Goal: Information Seeking & Learning: Learn about a topic

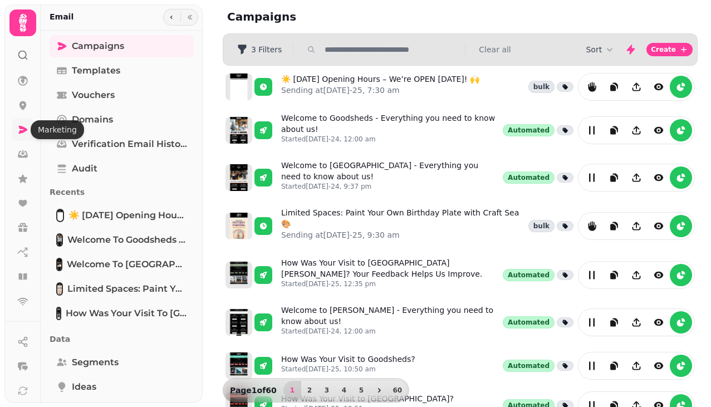
click at [23, 129] on icon at bounding box center [23, 130] width 9 height 8
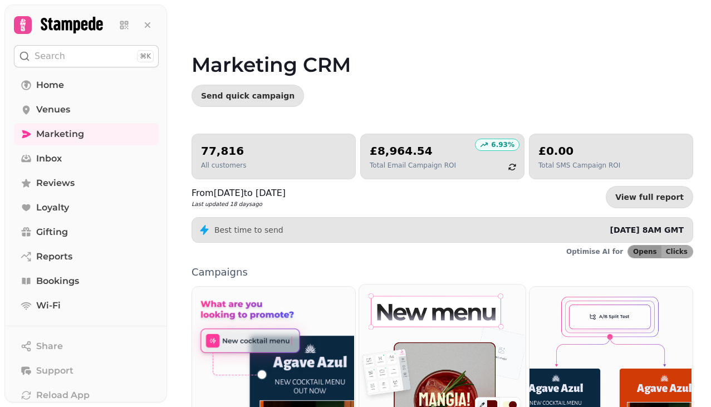
click at [443, 335] on img at bounding box center [441, 370] width 167 height 174
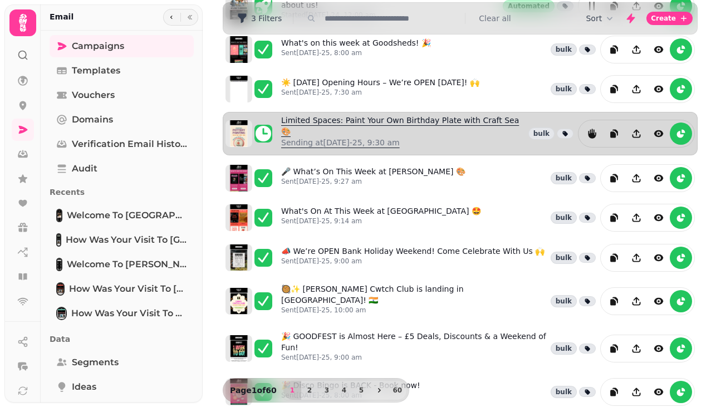
scroll to position [319, 0]
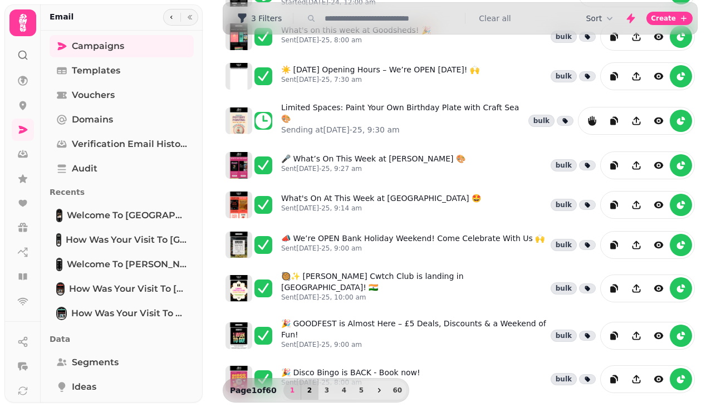
click at [310, 389] on span "2" at bounding box center [309, 390] width 9 height 7
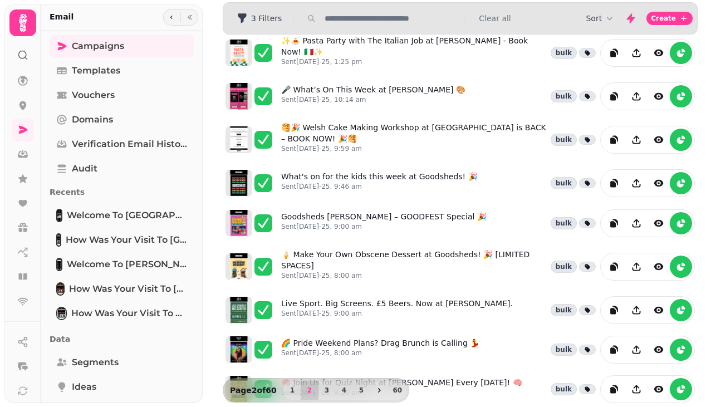
scroll to position [53, 0]
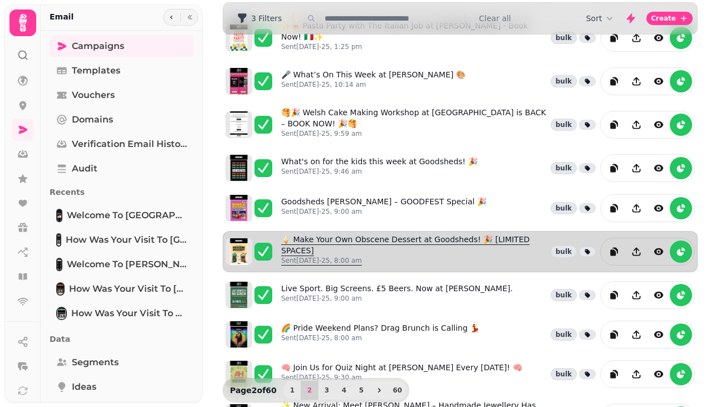
click at [358, 234] on link "🍦 Make Your Own Obscene Dessert at Goodsheds! 🎉 [LIMITED SPACES] Sent 7th Aug-2…" at bounding box center [413, 252] width 265 height 36
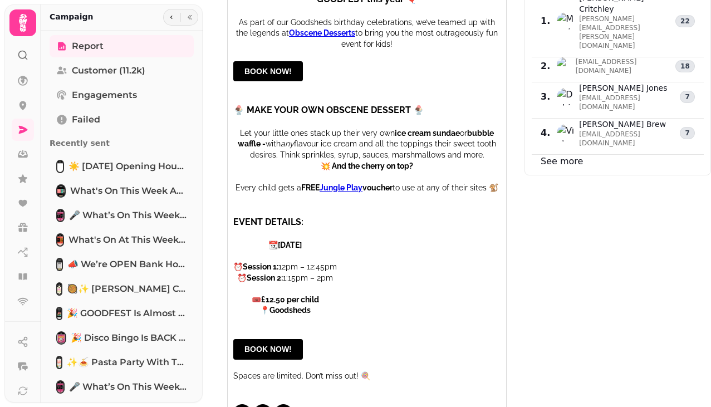
scroll to position [452, 0]
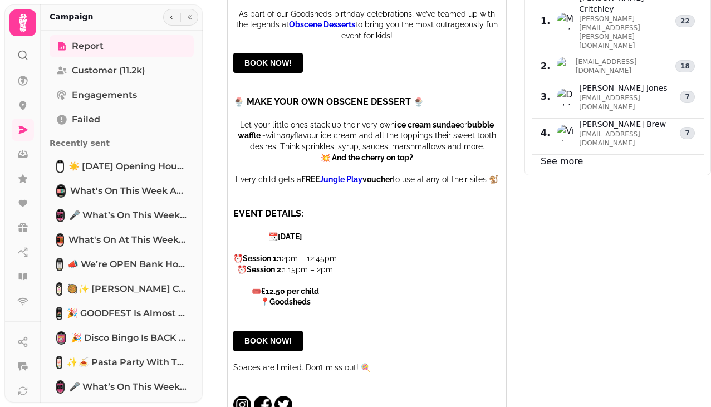
click at [602, 230] on div "Engaged contacts 1 . Meghan Critchley meghan.critchley@gmail.com 22 2 . obscene…" at bounding box center [618, 217] width 187 height 511
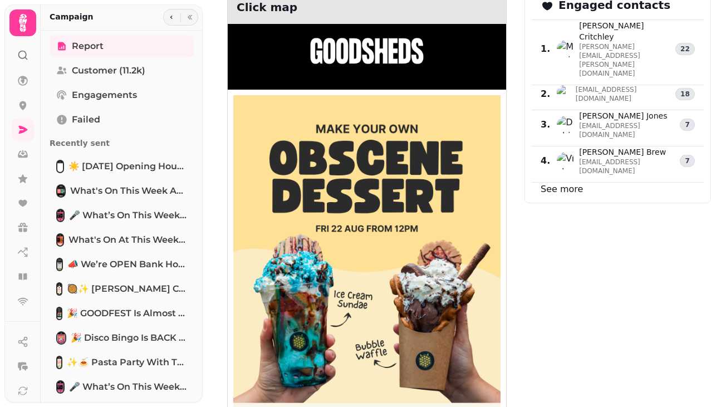
scroll to position [0, 0]
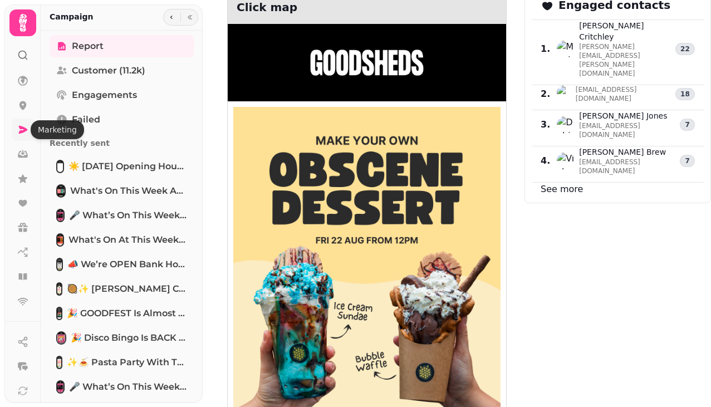
click at [19, 135] on icon at bounding box center [22, 129] width 11 height 11
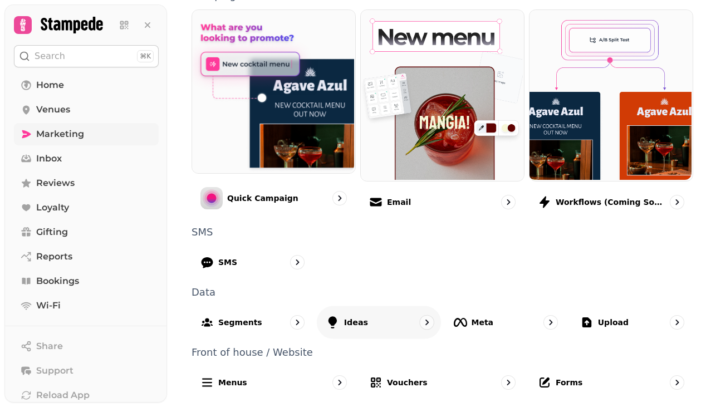
scroll to position [277, 0]
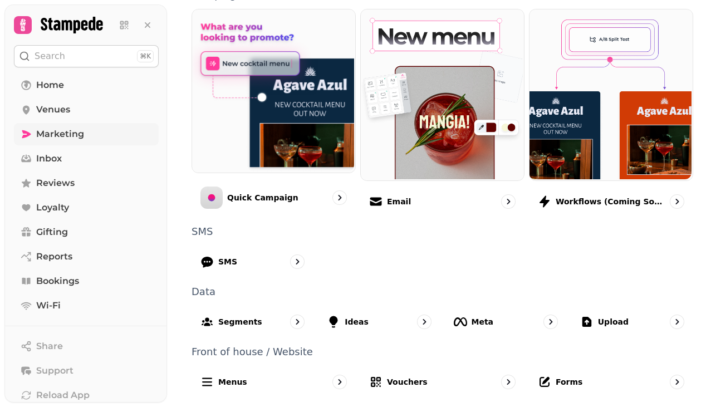
click at [77, 136] on span "Marketing" at bounding box center [60, 134] width 48 height 13
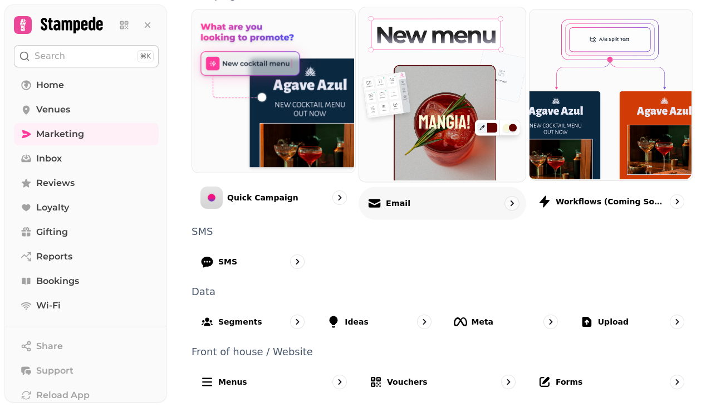
click at [409, 200] on div "Email" at bounding box center [443, 203] width 168 height 33
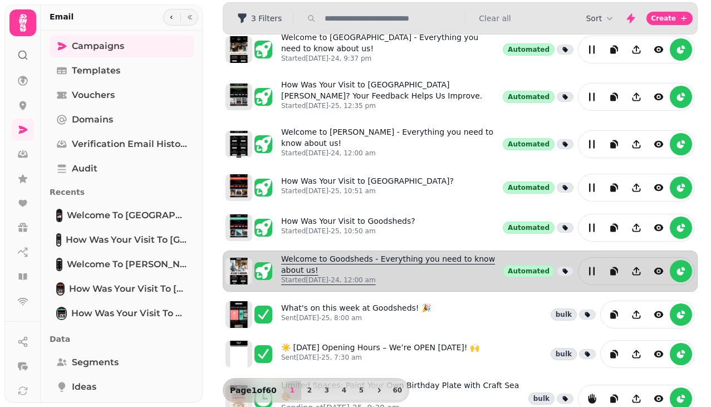
scroll to position [43, 0]
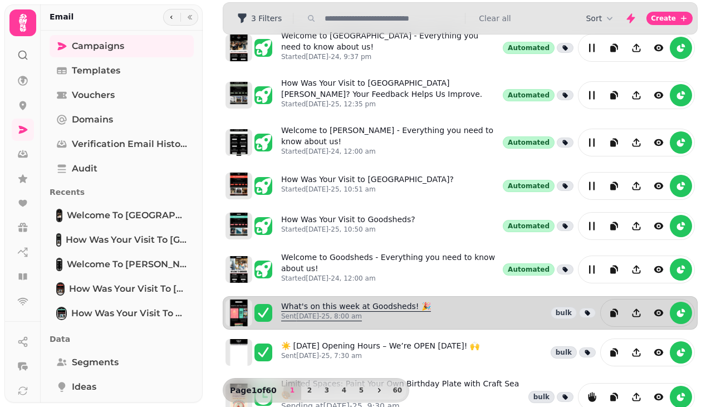
click at [337, 305] on link "What's on this week at Goodsheds! 🎉 Sent 19th Aug-25, 8:00 am" at bounding box center [356, 313] width 150 height 25
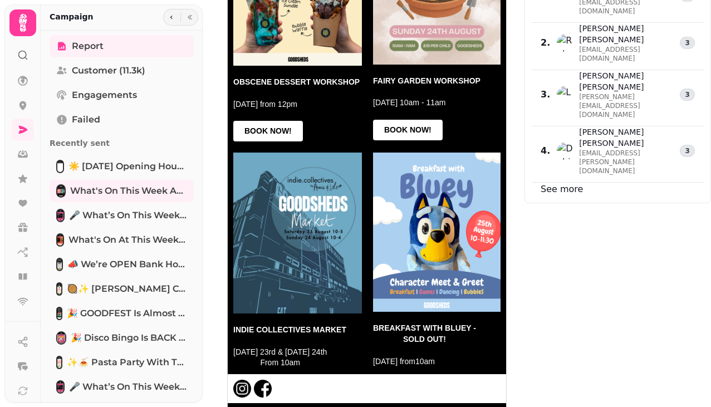
scroll to position [815, 0]
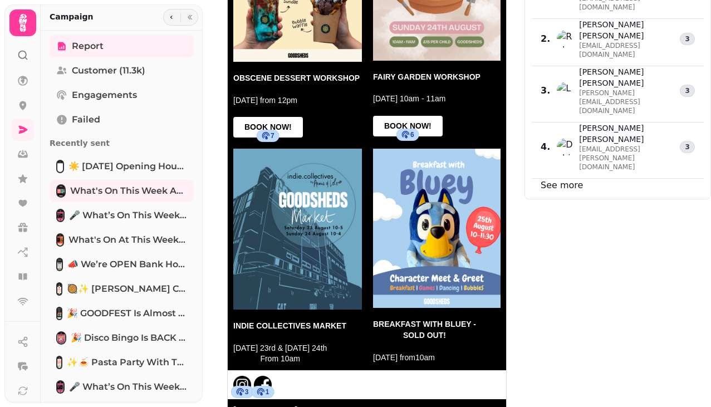
click at [563, 207] on div "Engaged contacts 1 . James Mason james_mason16@hotmail.co.uk 5 2 . Rob Weaver w…" at bounding box center [618, 197] width 187 height 511
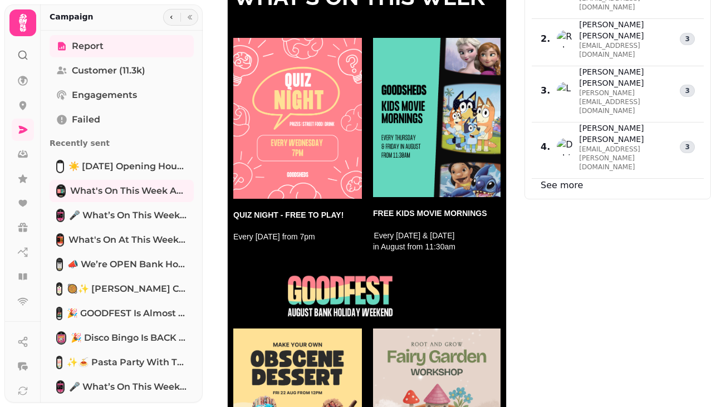
scroll to position [0, 0]
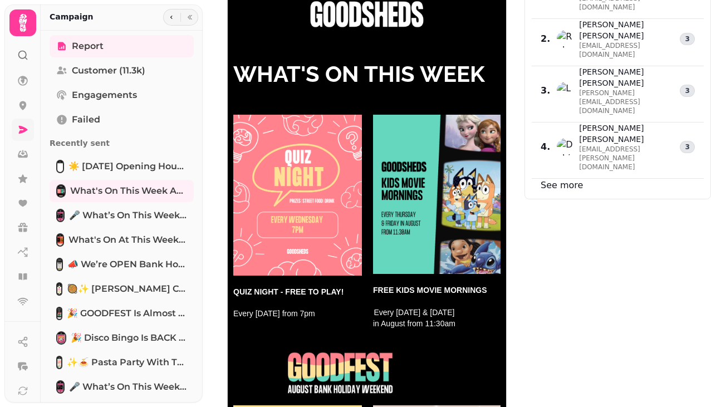
click at [22, 135] on link at bounding box center [23, 130] width 22 height 22
